Goal: Information Seeking & Learning: Check status

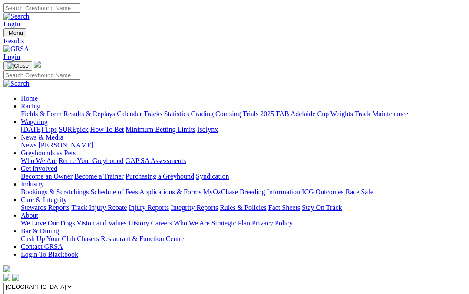
click at [106, 110] on link "Results & Replays" at bounding box center [89, 113] width 52 height 7
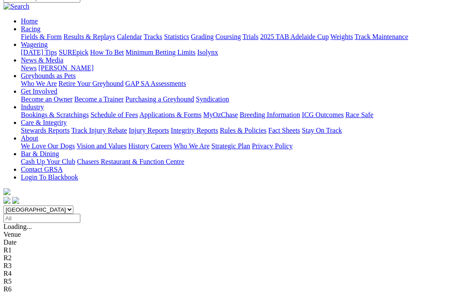
scroll to position [85, 0]
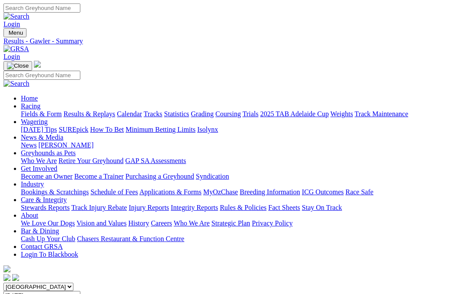
click at [32, 110] on link "Fields & Form" at bounding box center [41, 113] width 41 height 7
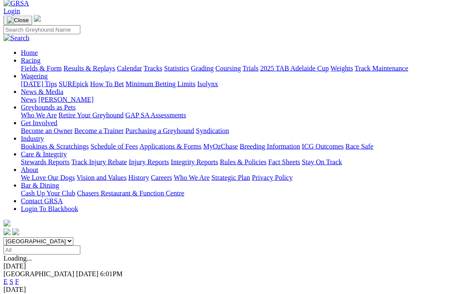
scroll to position [46, 0]
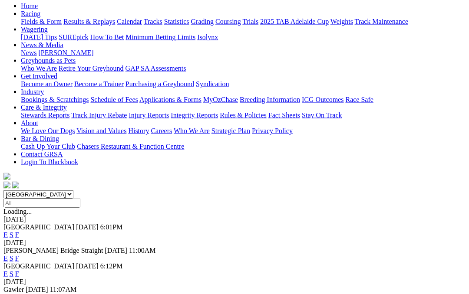
scroll to position [93, 0]
click at [19, 293] on link "F" at bounding box center [17, 296] width 4 height 7
